Goal: Task Accomplishment & Management: Complete application form

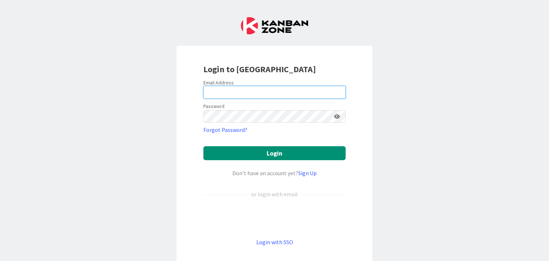
click at [241, 90] on input "email" at bounding box center [274, 92] width 142 height 13
type input "[EMAIL_ADDRESS][DOMAIN_NAME]"
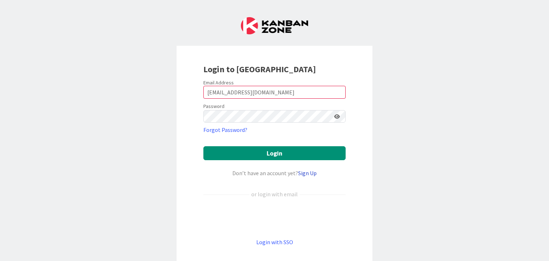
click at [304, 173] on link "Sign Up" at bounding box center [307, 172] width 19 height 7
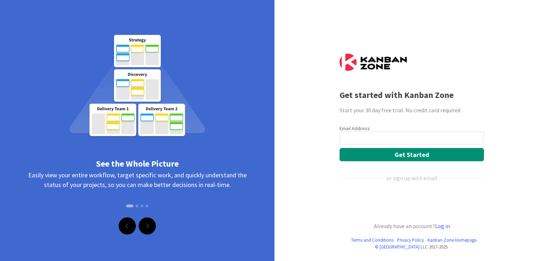
click at [347, 139] on input "email" at bounding box center [411, 137] width 144 height 13
type input "dmartinez@nativityhouston.org"
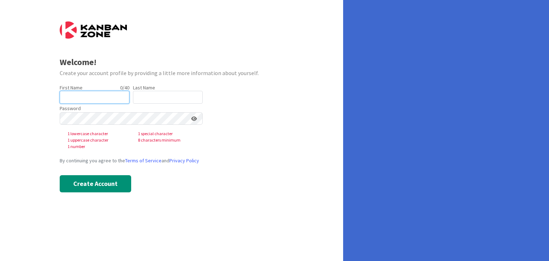
click at [82, 94] on input "text" at bounding box center [95, 97] width 70 height 13
type input "[PERSON_NAME]"
click at [164, 96] on input "text" at bounding box center [168, 97] width 70 height 13
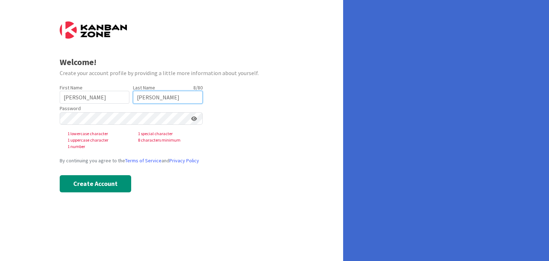
type input "[PERSON_NAME]"
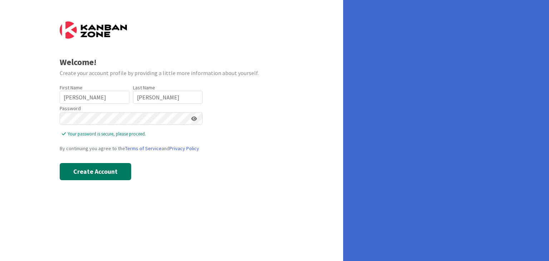
click at [76, 169] on button "Create Account" at bounding box center [95, 171] width 71 height 17
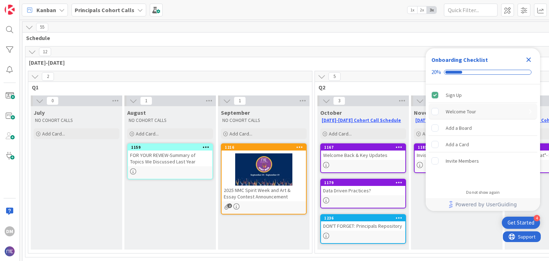
click at [445, 112] on div "Welcome Tour is incomplete." at bounding box center [438, 111] width 14 height 7
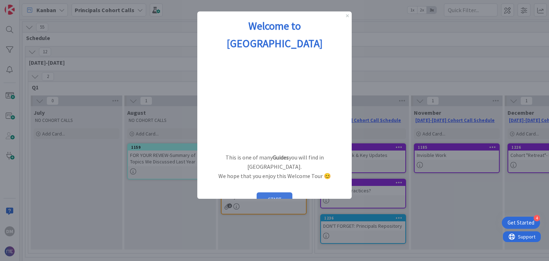
click at [284, 192] on button "START" at bounding box center [274, 199] width 36 height 14
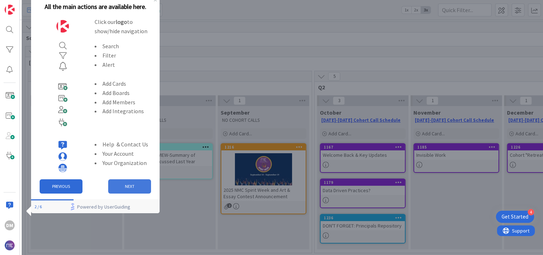
click at [136, 185] on button "NEXT" at bounding box center [129, 186] width 43 height 14
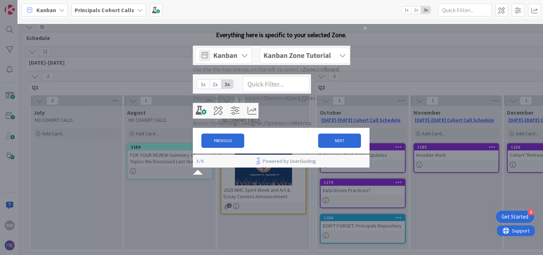
click at [256, 63] on img at bounding box center [272, 55] width 158 height 19
click at [334, 148] on button "NEXT" at bounding box center [339, 141] width 43 height 14
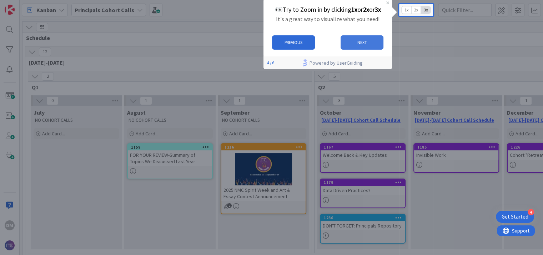
click at [365, 44] on button "NEXT" at bounding box center [362, 42] width 43 height 14
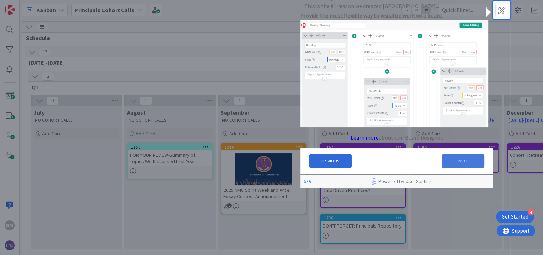
click at [456, 165] on button "NEXT" at bounding box center [462, 161] width 43 height 14
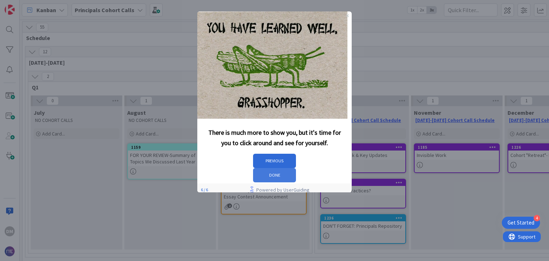
click at [296, 168] on button "DONE" at bounding box center [274, 175] width 43 height 14
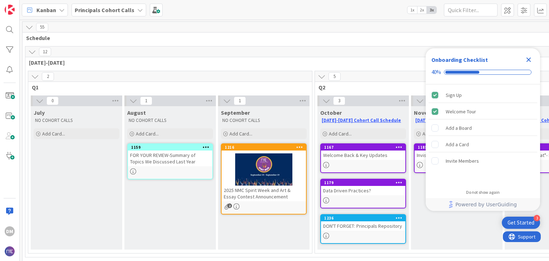
click at [151, 159] on div "FOR YOUR REVIEW-Summary of Topics We Discussed Last Year" at bounding box center [170, 158] width 84 height 16
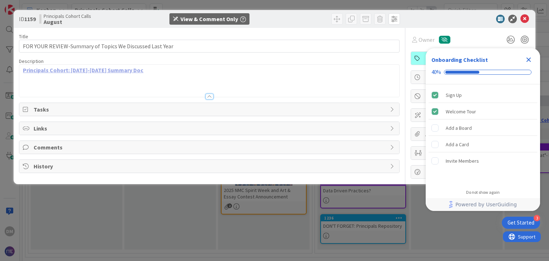
click at [88, 69] on link "Principals Cohort: [DATE]-[DATE] Summary Doc" at bounding box center [83, 69] width 120 height 7
click at [57, 130] on span "Links" at bounding box center [210, 128] width 352 height 9
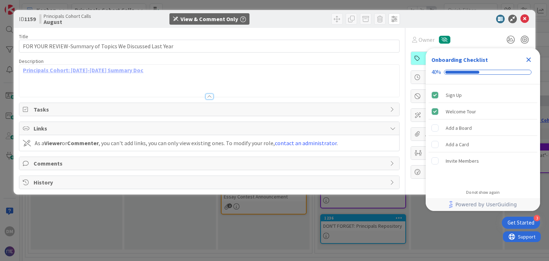
click at [57, 130] on span "Links" at bounding box center [210, 128] width 352 height 9
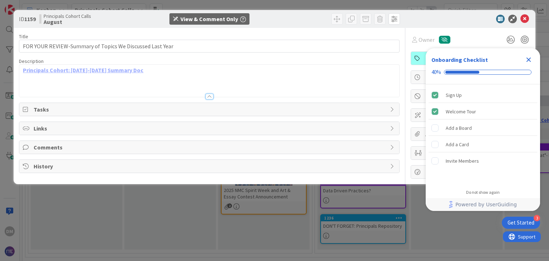
click at [43, 106] on span "Tasks" at bounding box center [210, 109] width 352 height 9
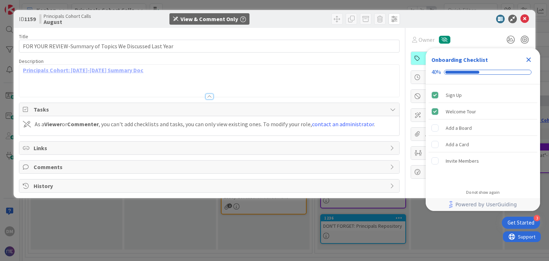
click at [43, 106] on span "Tasks" at bounding box center [210, 109] width 352 height 9
